Goal: Task Accomplishment & Management: Complete application form

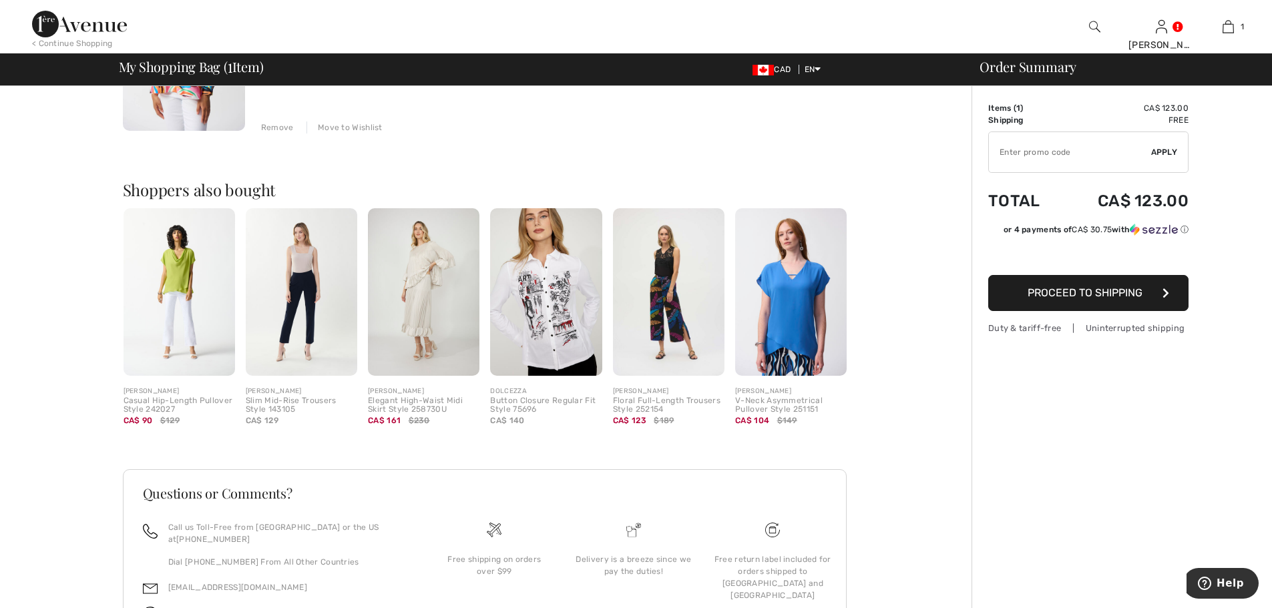
scroll to position [319, 0]
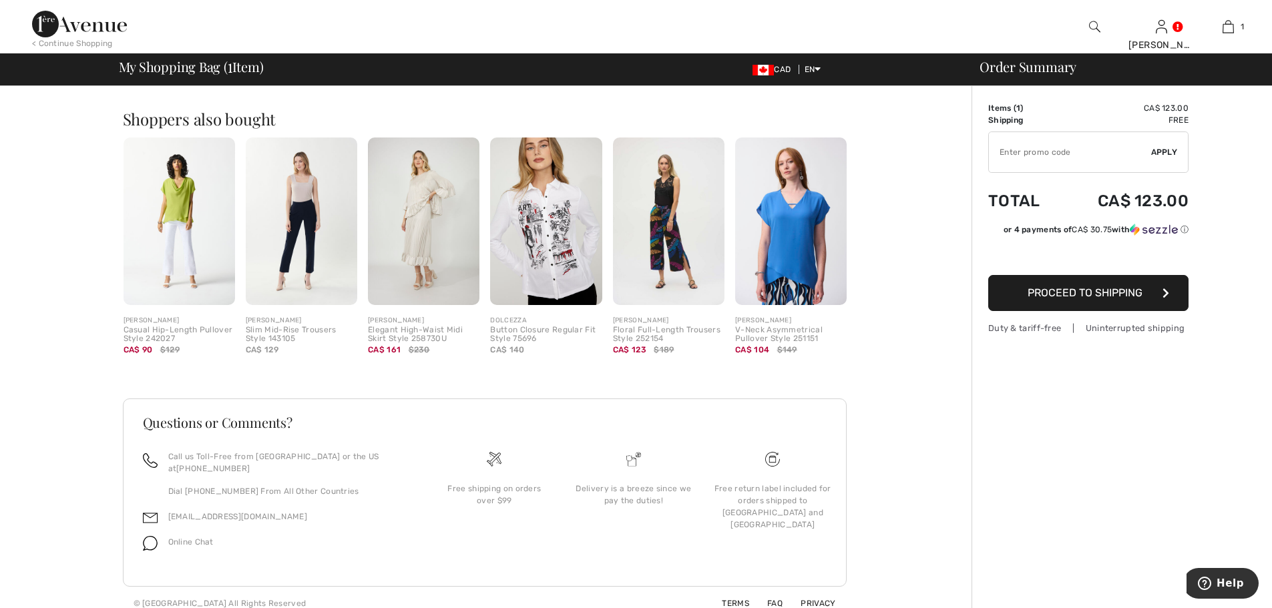
click at [81, 31] on img at bounding box center [79, 24] width 95 height 27
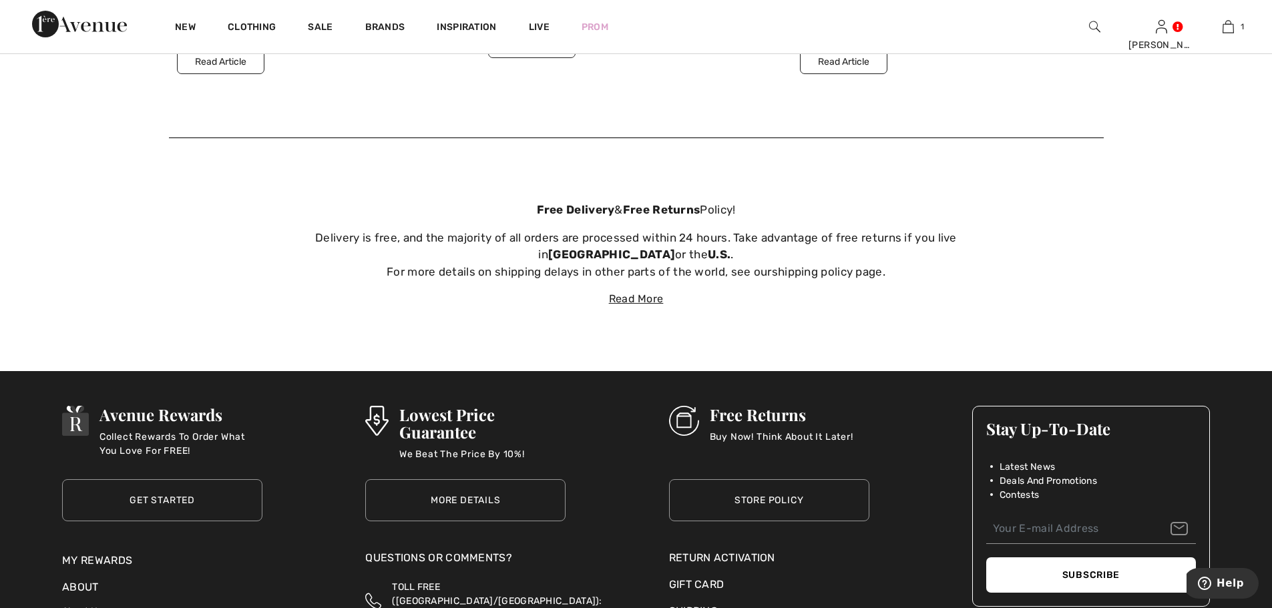
scroll to position [5123, 0]
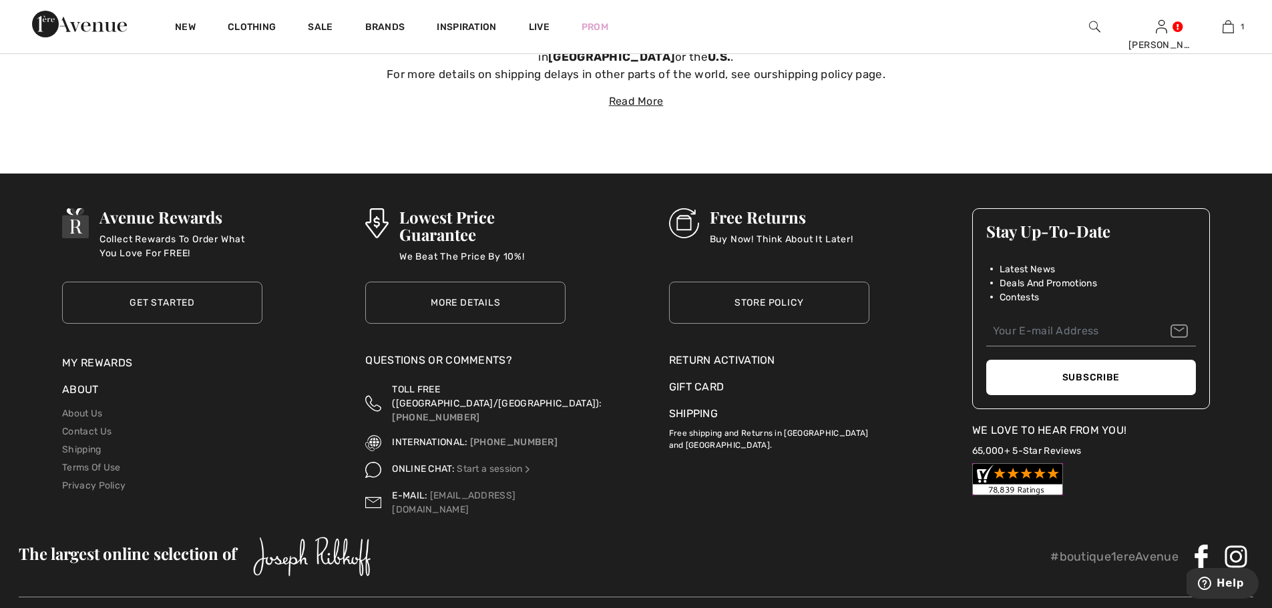
click at [731, 356] on div "Return Activation" at bounding box center [769, 360] width 200 height 16
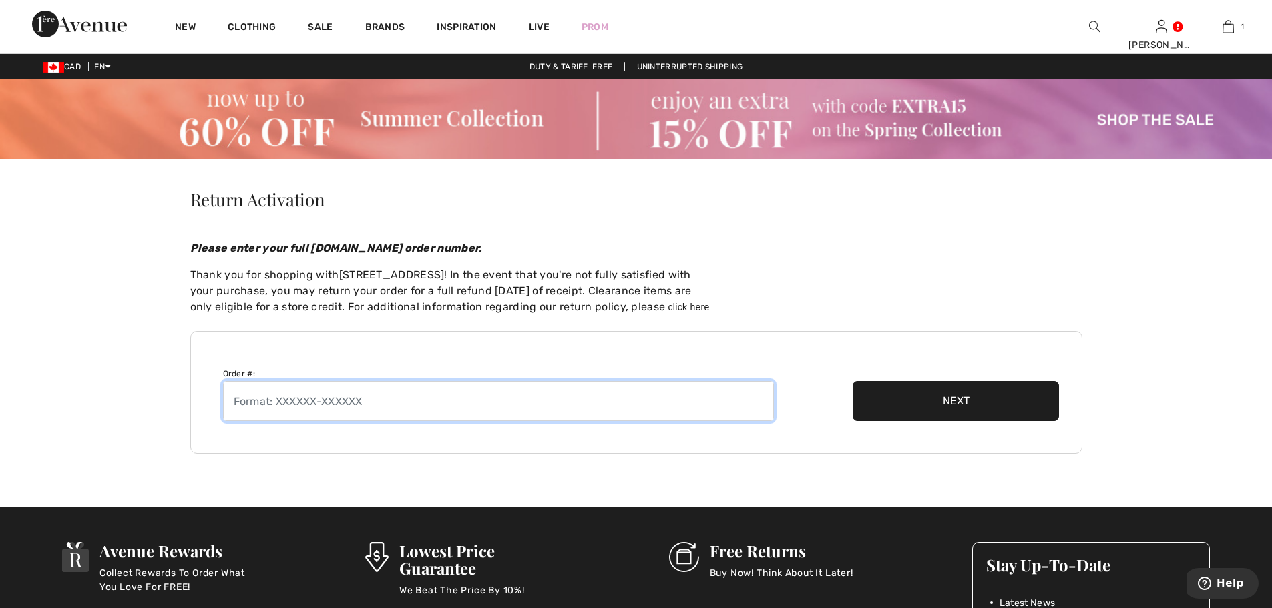
click at [490, 405] on input "text" at bounding box center [498, 401] width 551 height 40
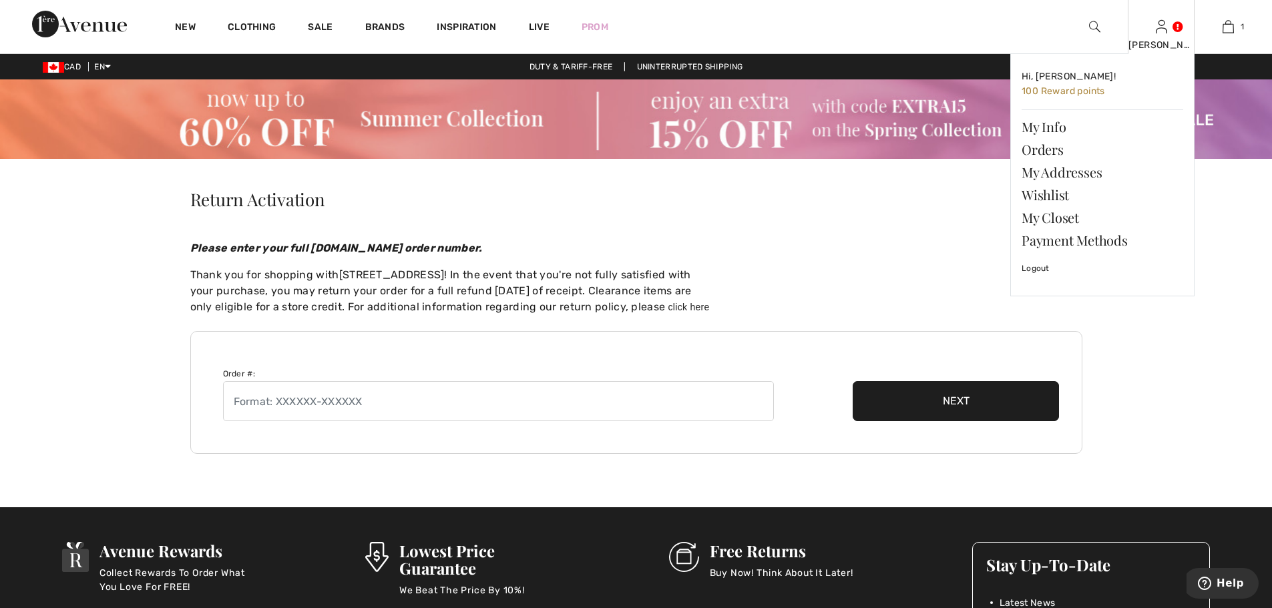
click at [1159, 43] on div "[PERSON_NAME]" at bounding box center [1160, 45] width 65 height 14
click at [1045, 145] on link "Orders" at bounding box center [1102, 149] width 162 height 23
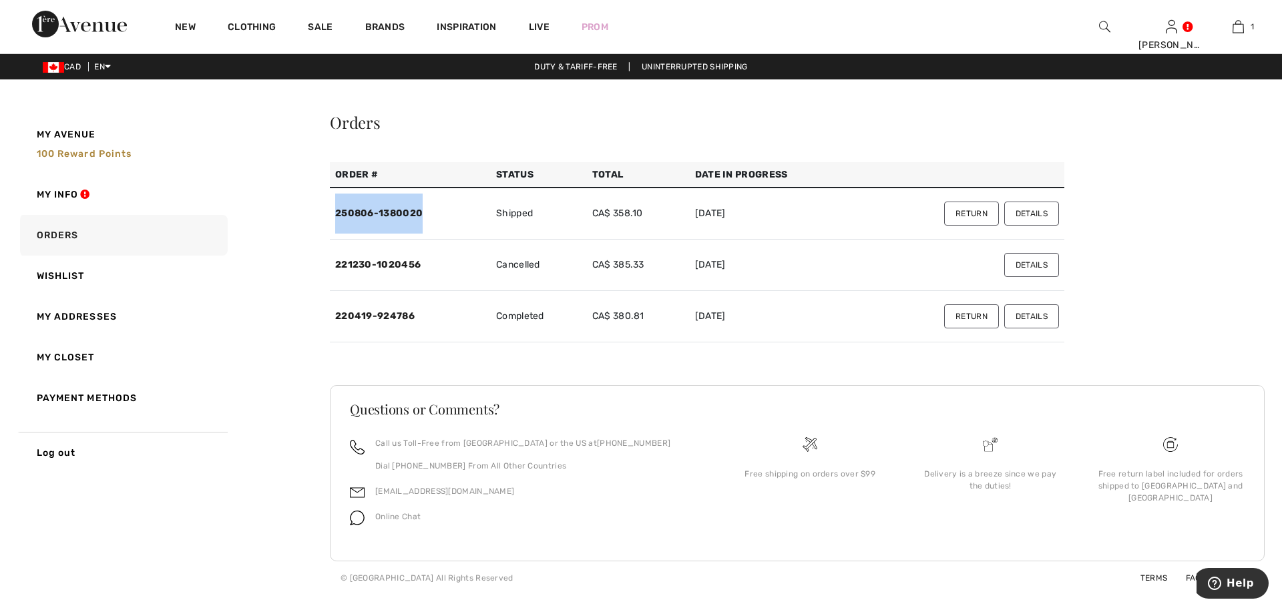
drag, startPoint x: 430, startPoint y: 208, endPoint x: 335, endPoint y: 200, distance: 95.2
click at [335, 200] on td "250806-1380020" at bounding box center [410, 214] width 161 height 52
copy link "250806-1380020"
click at [972, 215] on button "Return" at bounding box center [971, 214] width 55 height 24
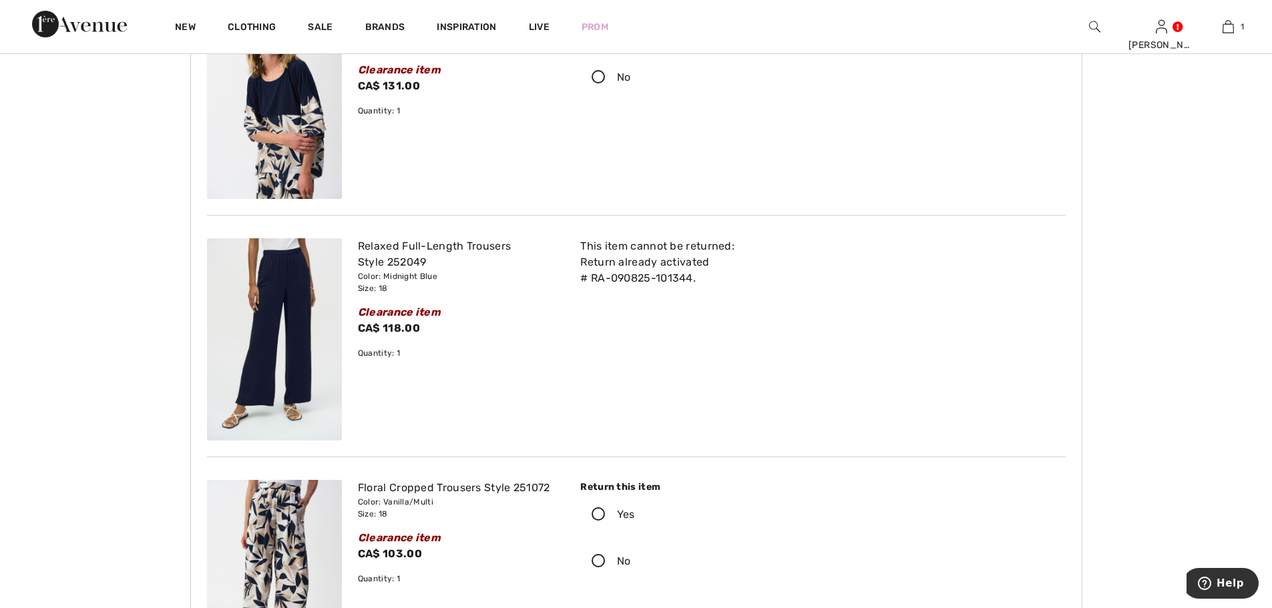
scroll to position [401, 0]
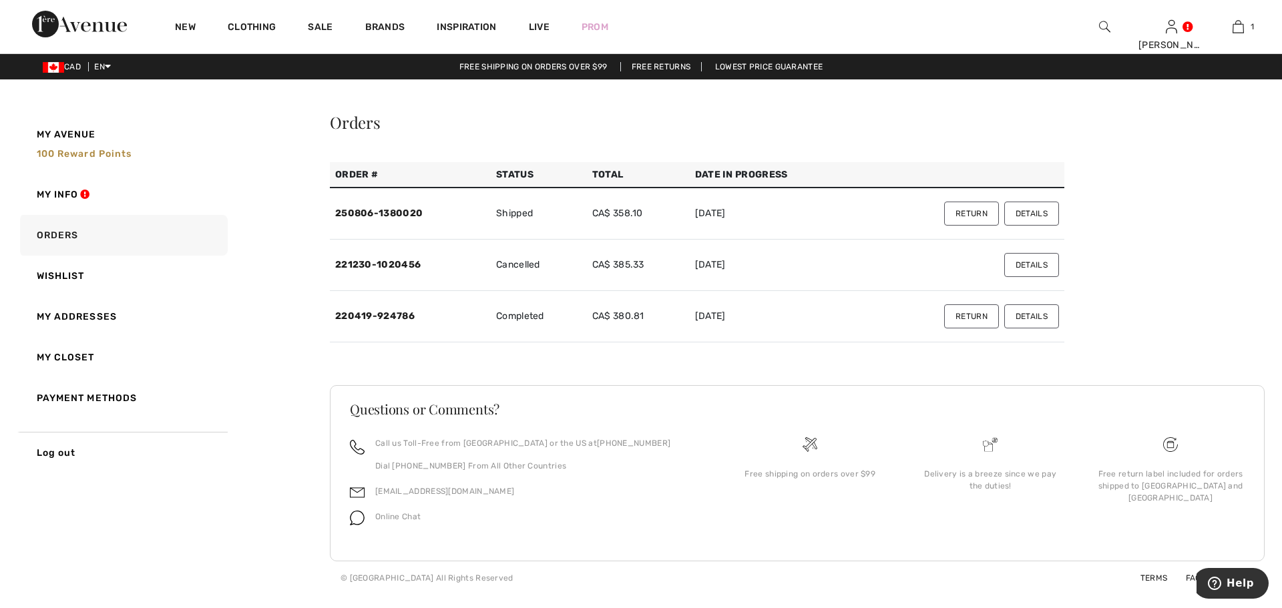
click at [981, 224] on button "Return" at bounding box center [971, 214] width 55 height 24
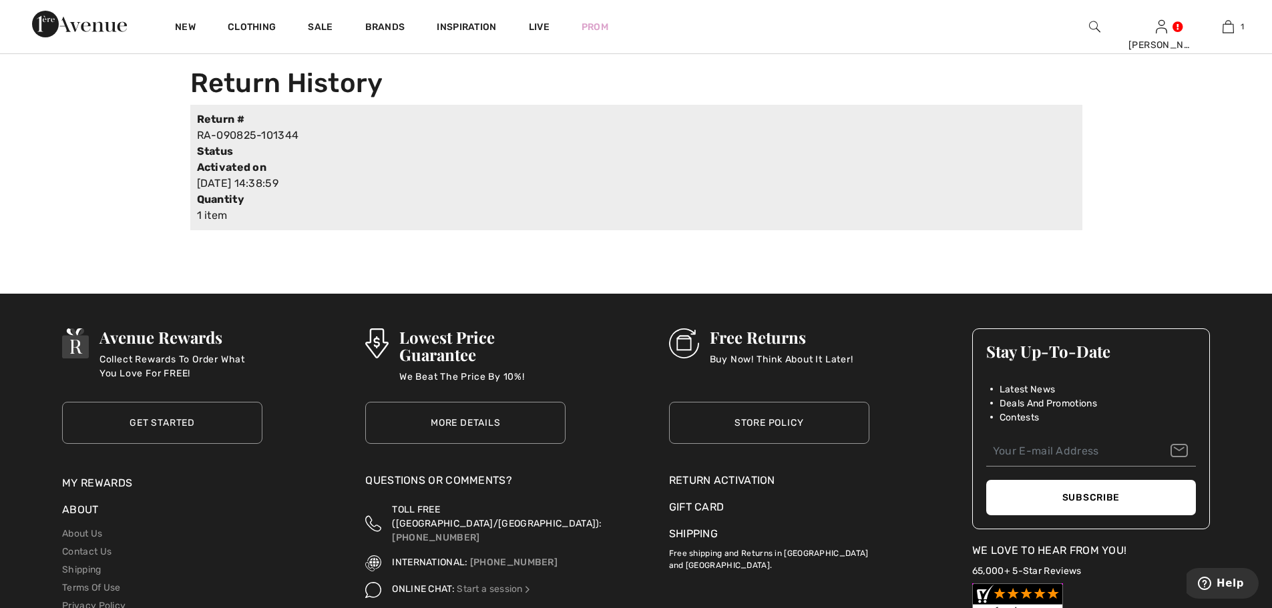
scroll to position [1135, 0]
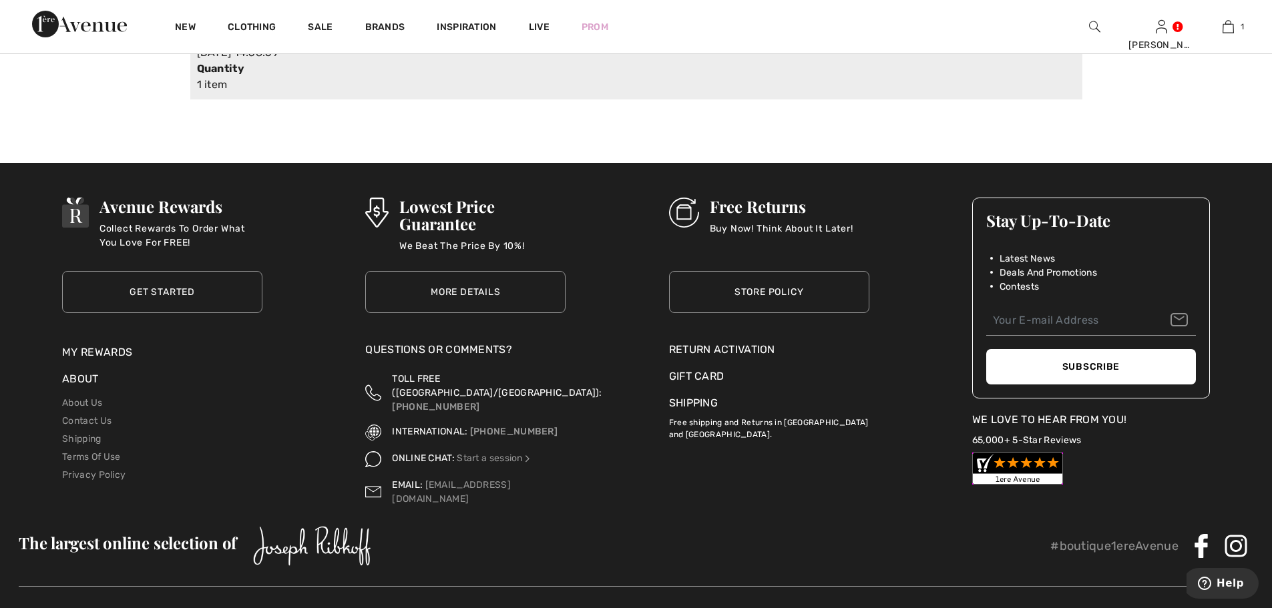
click at [728, 347] on div "Return Activation" at bounding box center [769, 350] width 200 height 16
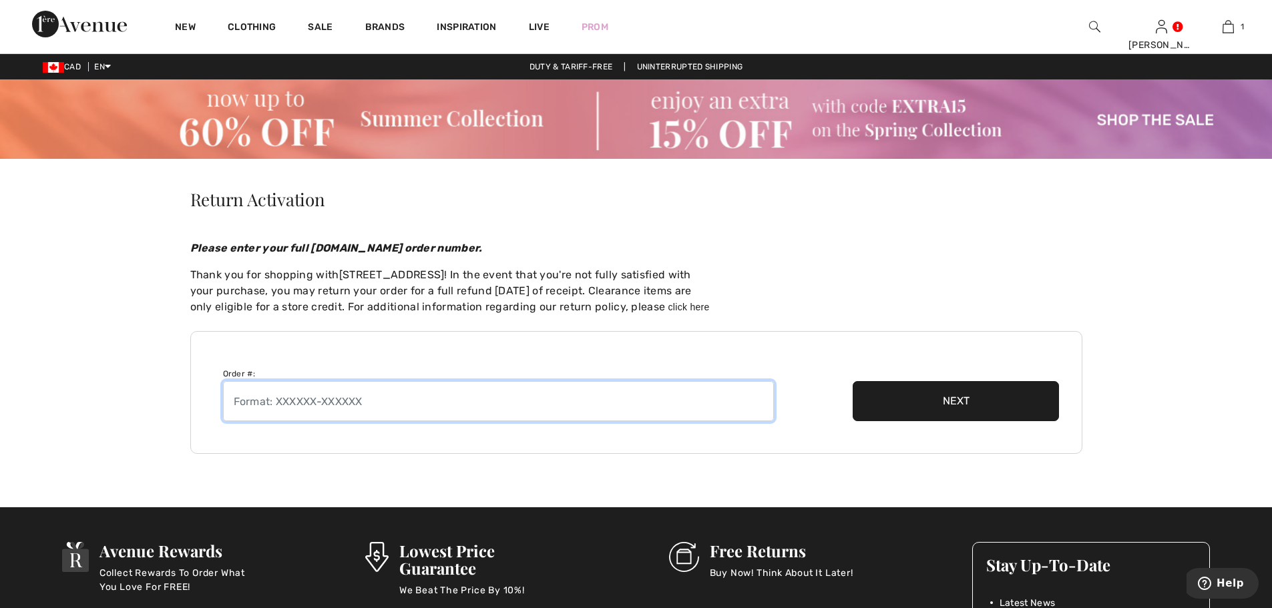
click at [347, 395] on input "text" at bounding box center [498, 401] width 551 height 40
paste input "250806-1380020"
type input "250806-1380020"
click at [906, 395] on button "Next" at bounding box center [956, 401] width 207 height 40
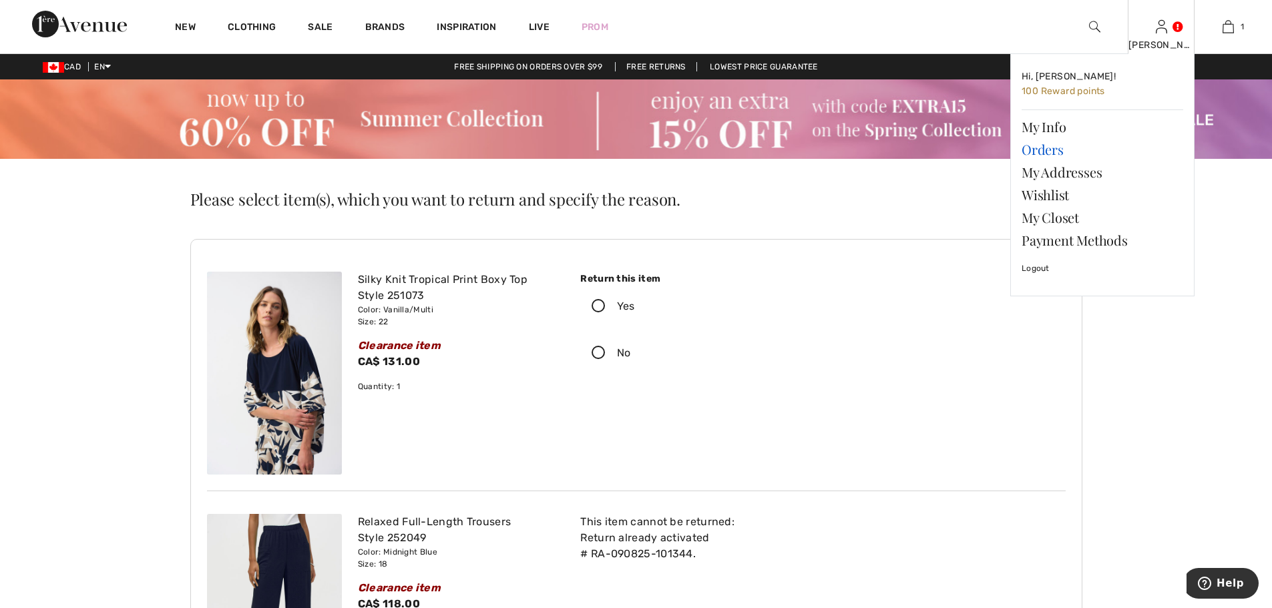
click at [1045, 152] on link "Orders" at bounding box center [1102, 149] width 162 height 23
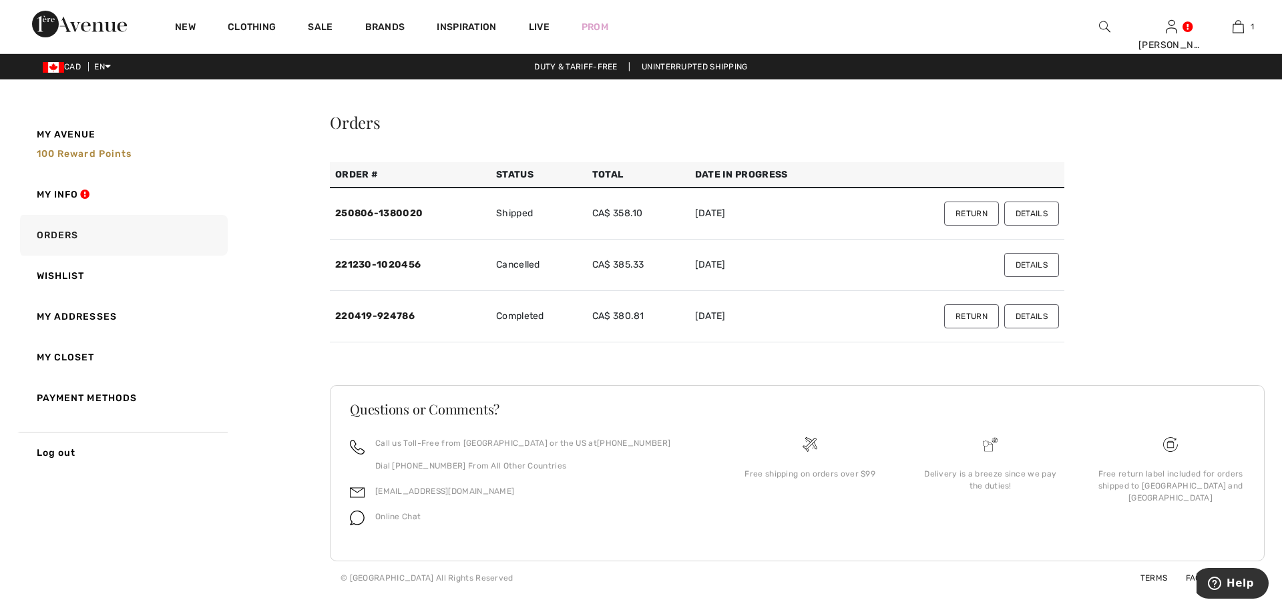
click at [1037, 206] on button "Details" at bounding box center [1031, 214] width 55 height 24
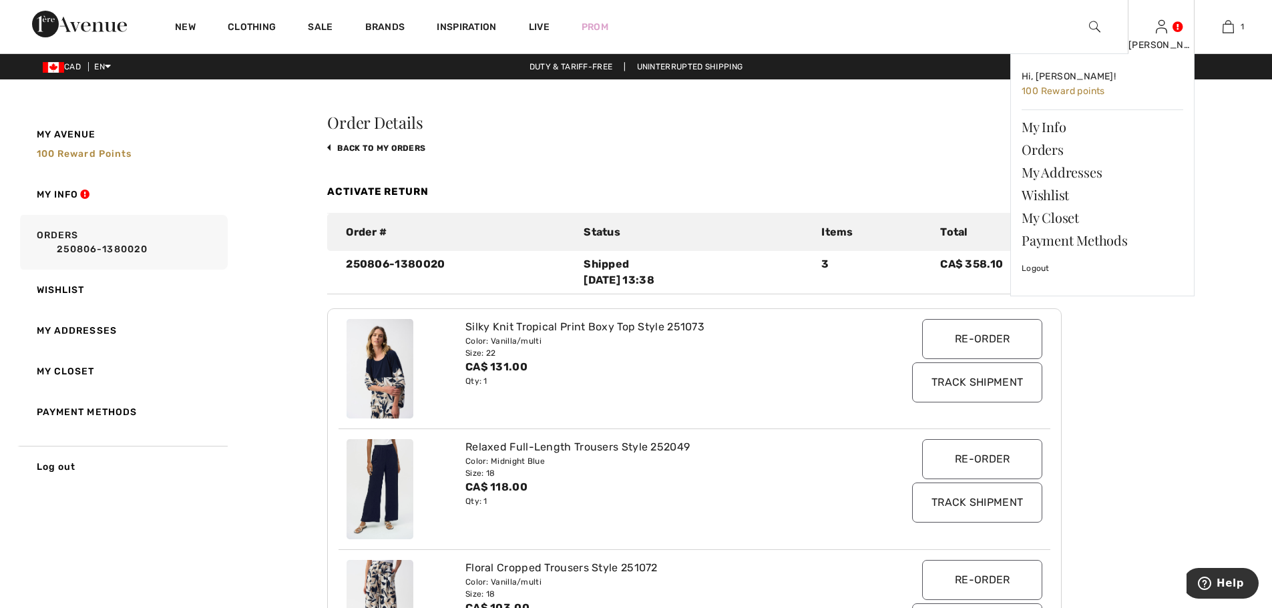
click at [1167, 31] on link at bounding box center [1161, 26] width 11 height 13
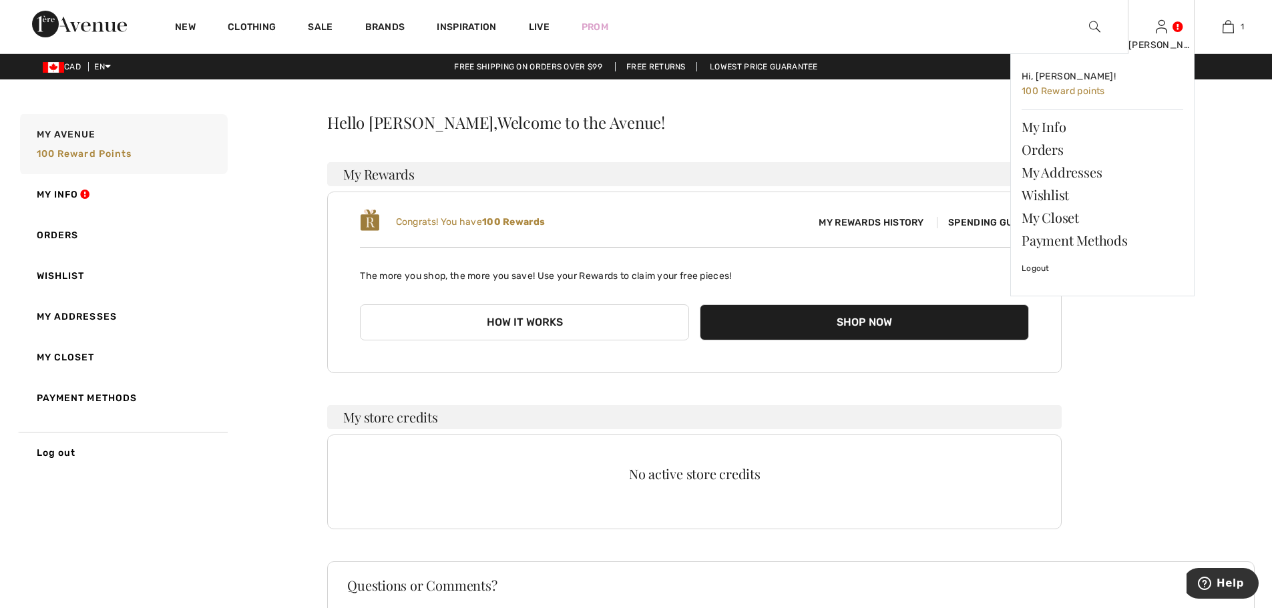
click at [1162, 27] on img at bounding box center [1161, 27] width 11 height 16
click at [1035, 272] on link "Logout" at bounding box center [1102, 268] width 162 height 33
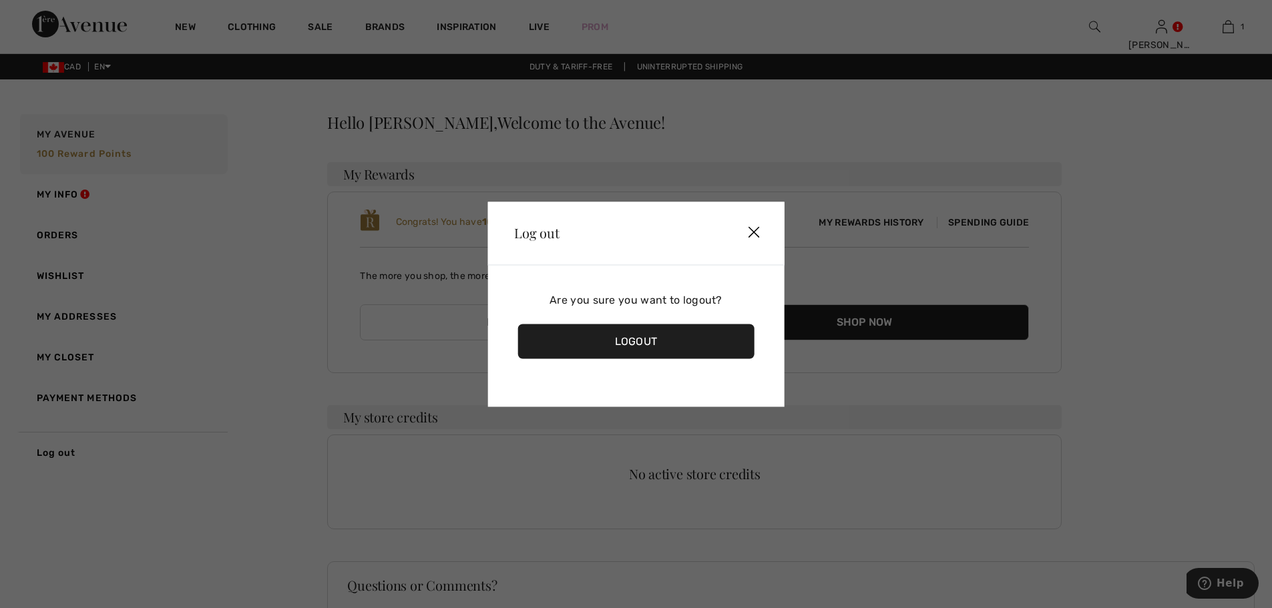
click at [669, 340] on div "Logout" at bounding box center [635, 341] width 237 height 35
